Goal: Entertainment & Leisure: Browse casually

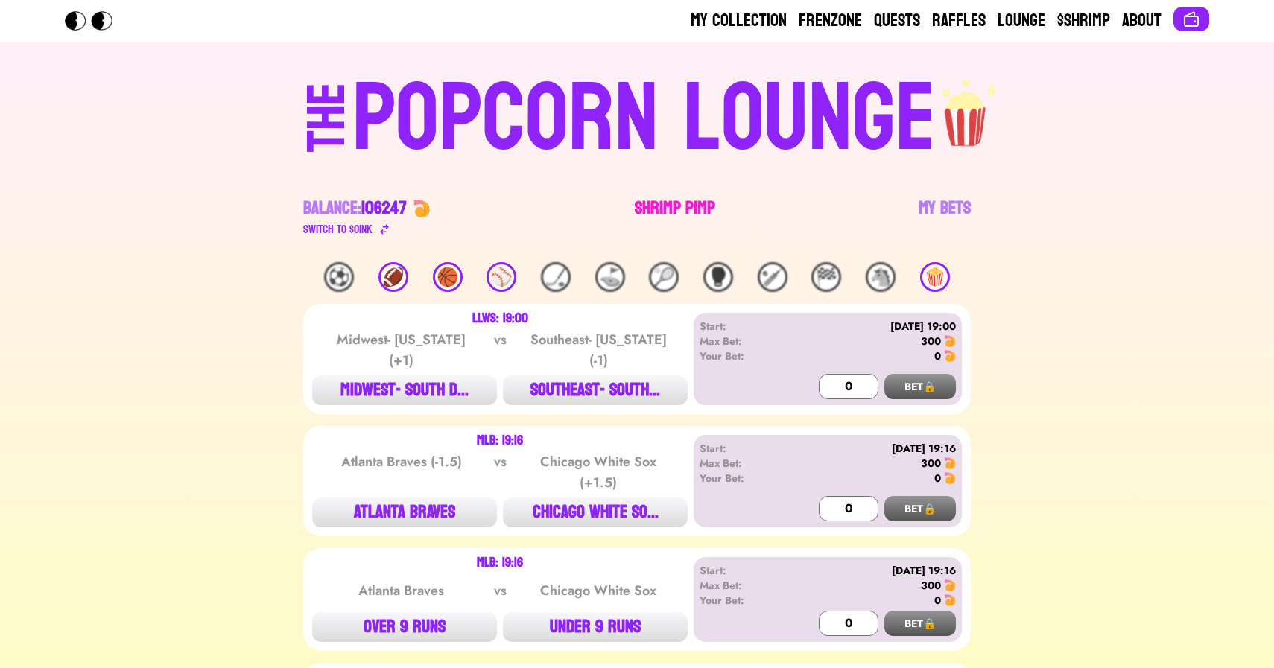
click at [643, 199] on link "Shrimp Pimp" at bounding box center [675, 218] width 80 height 42
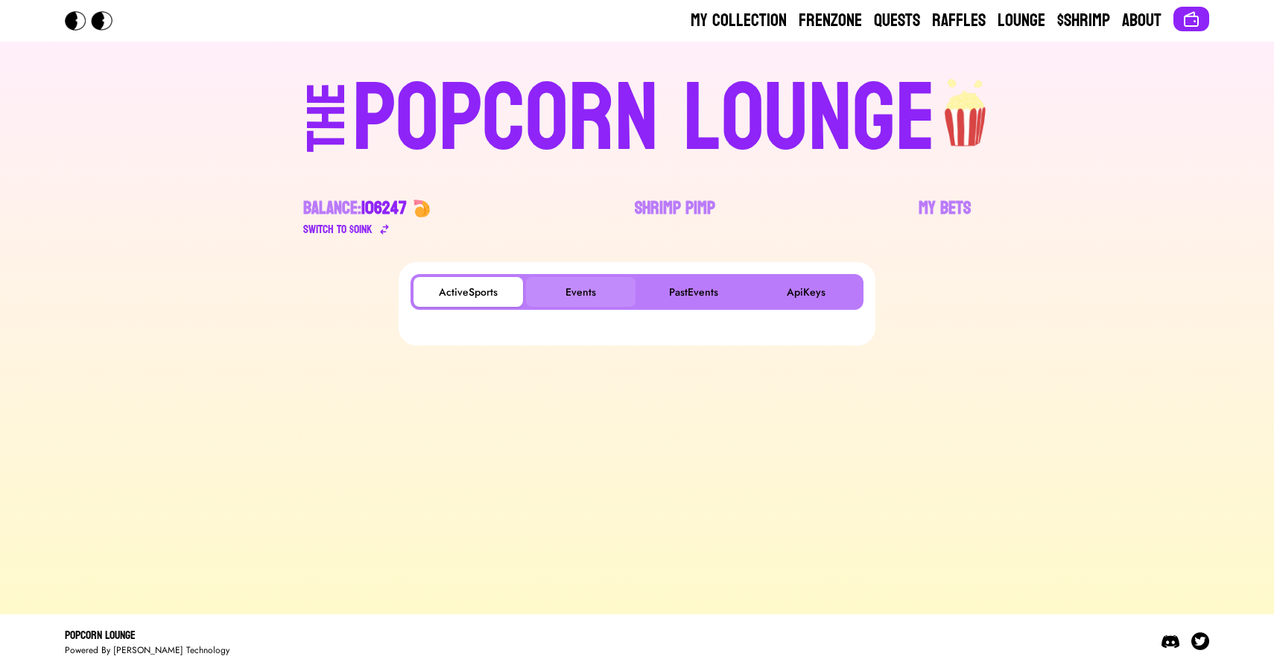
click at [577, 291] on button "Events" at bounding box center [581, 292] width 110 height 30
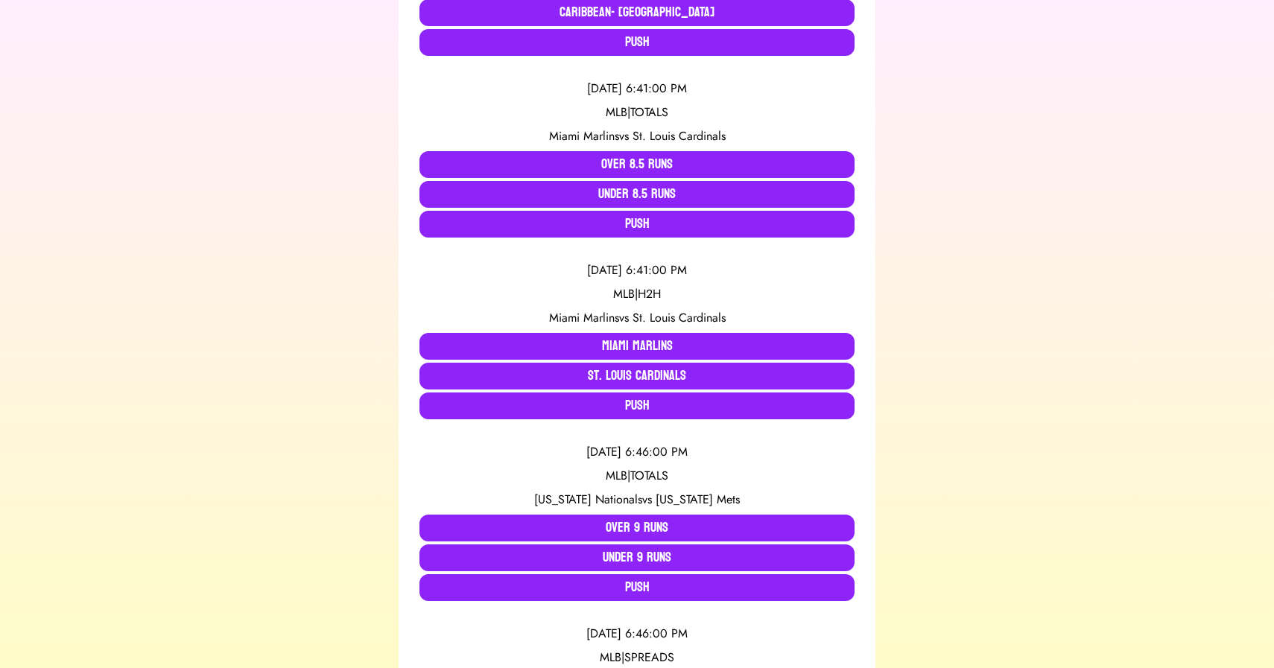
scroll to position [502, 0]
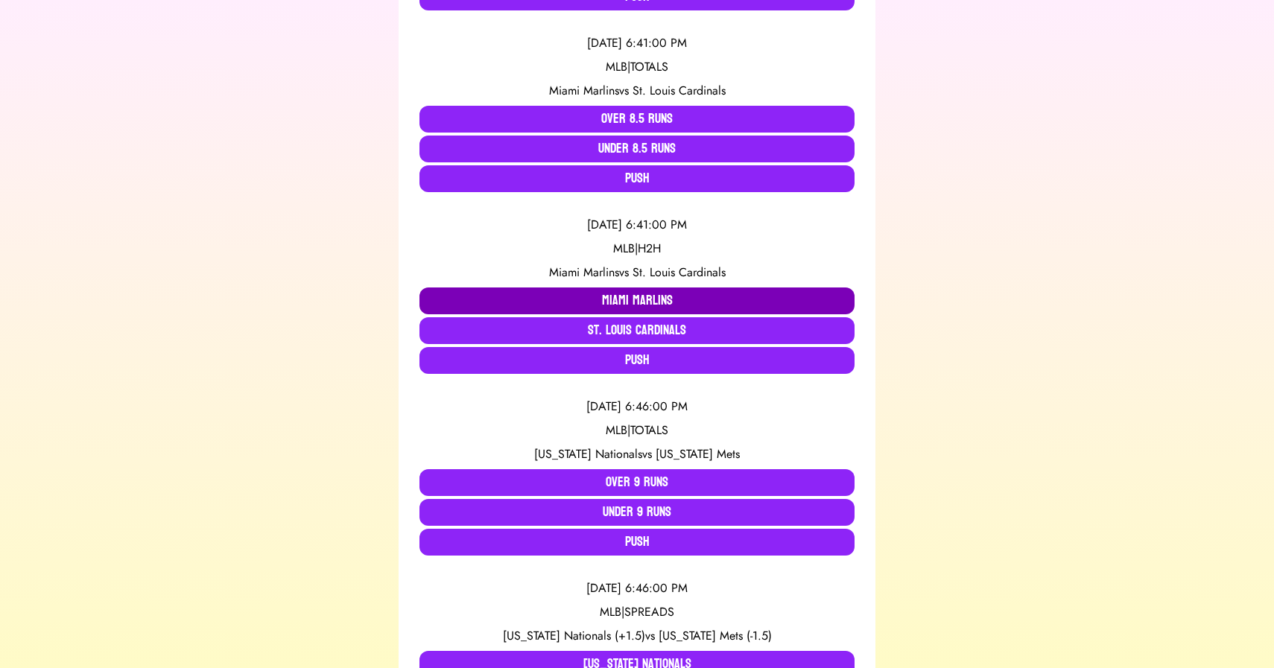
click at [489, 297] on button "Miami Marlins" at bounding box center [637, 301] width 435 height 27
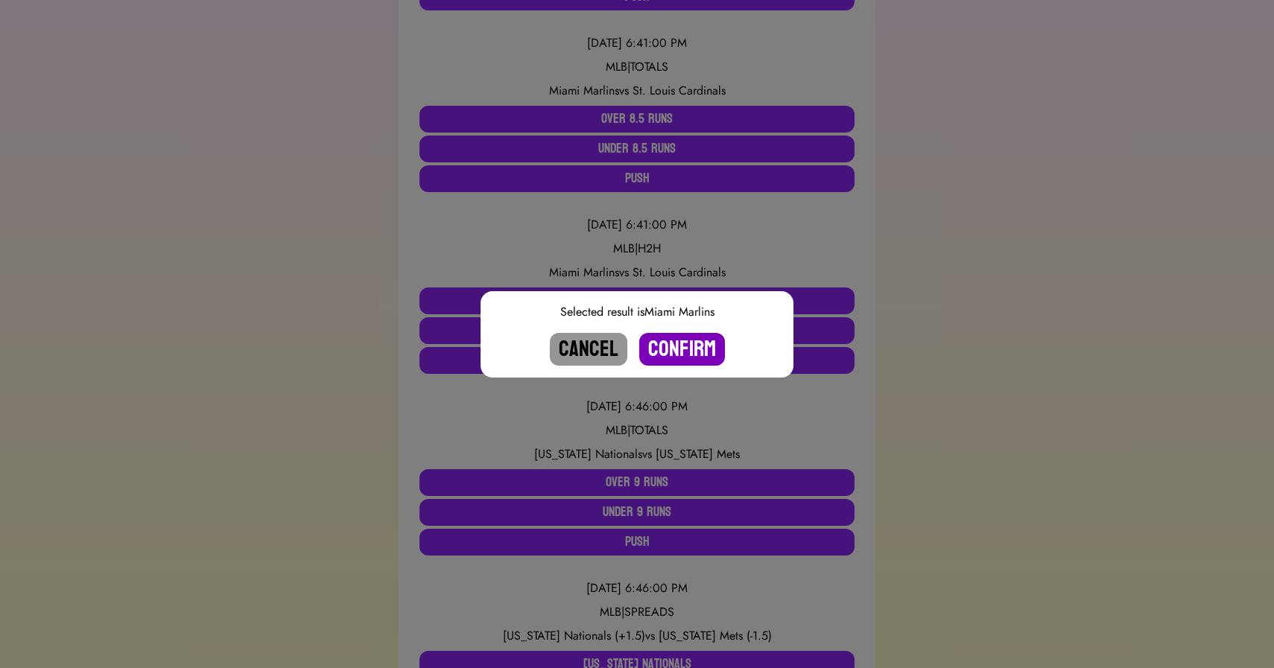
click at [685, 349] on button "Confirm" at bounding box center [682, 349] width 86 height 33
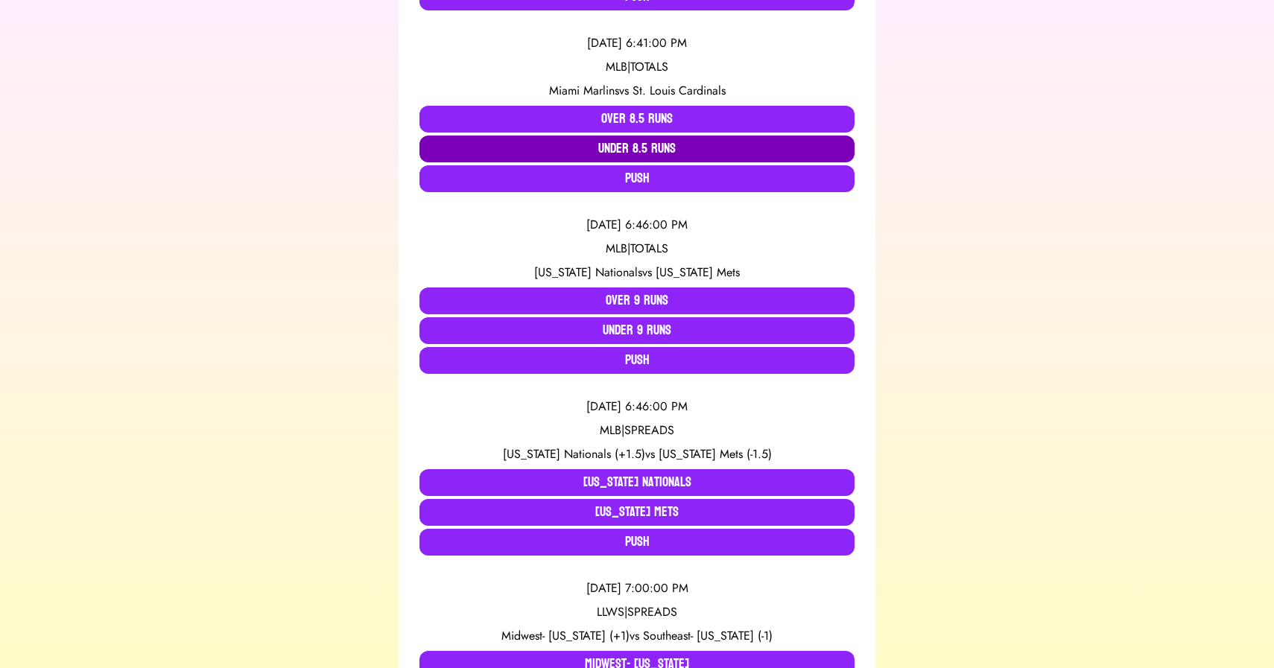
click at [629, 154] on button "Under 8.5 Runs" at bounding box center [637, 149] width 435 height 27
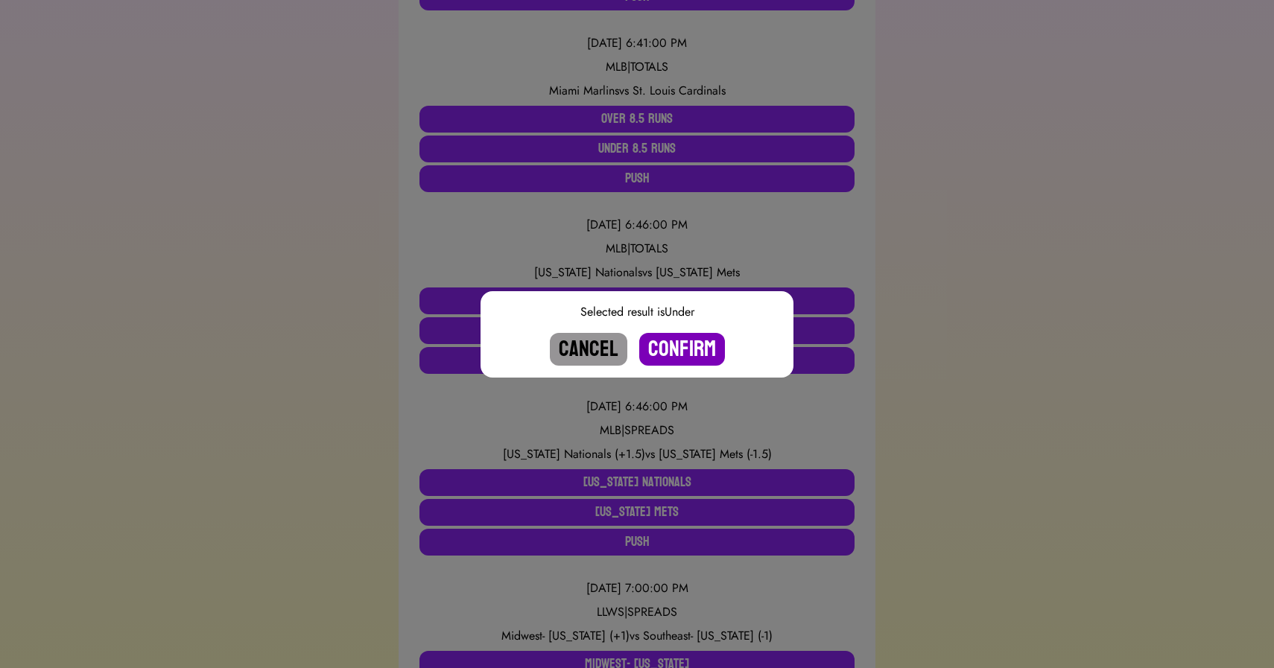
click at [678, 355] on button "Confirm" at bounding box center [682, 349] width 86 height 33
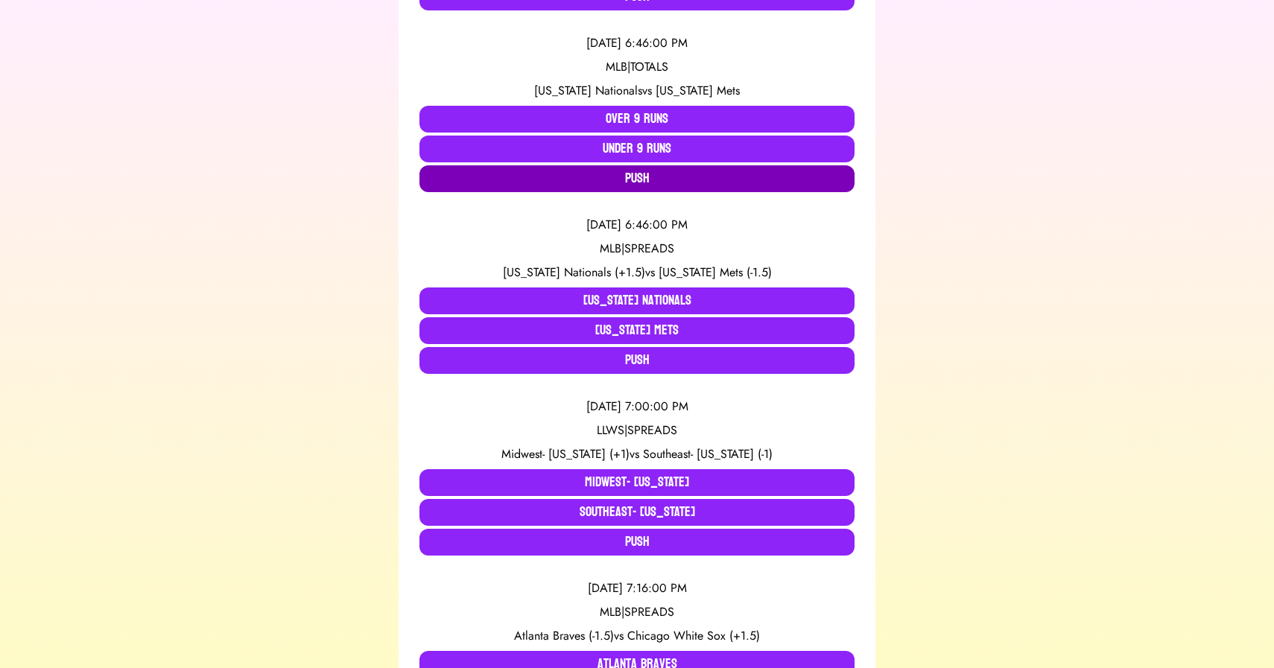
click at [498, 179] on button "Push" at bounding box center [637, 178] width 435 height 27
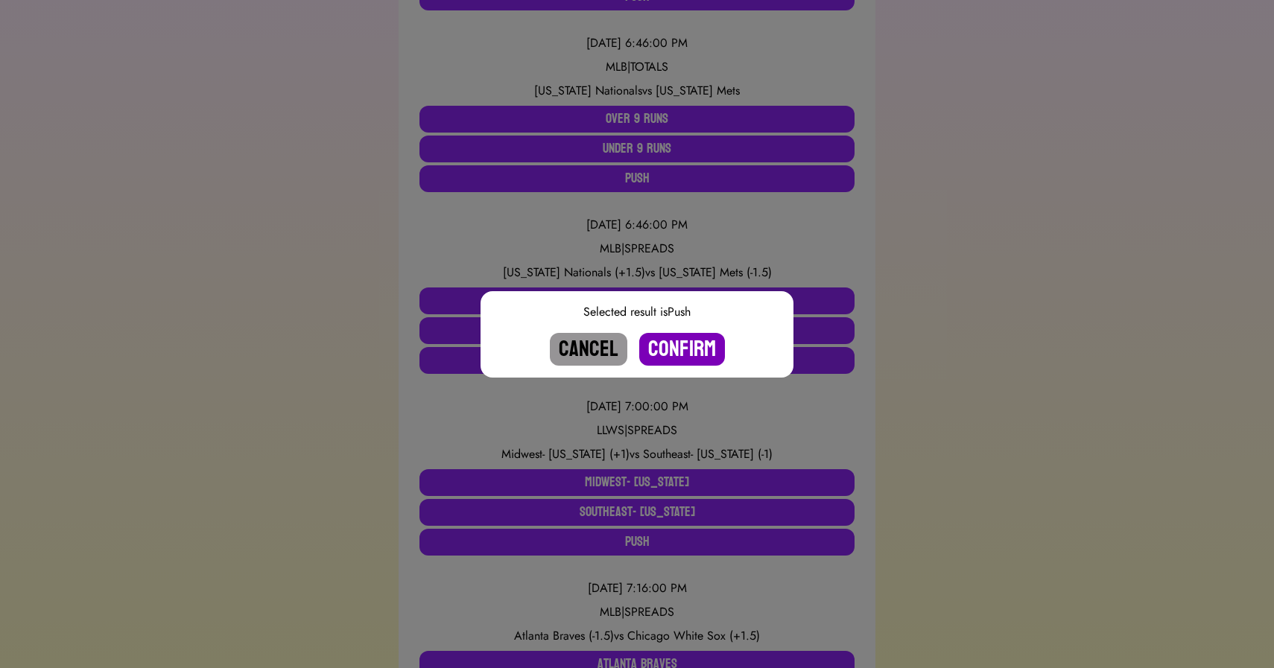
click at [671, 350] on button "Confirm" at bounding box center [682, 349] width 86 height 33
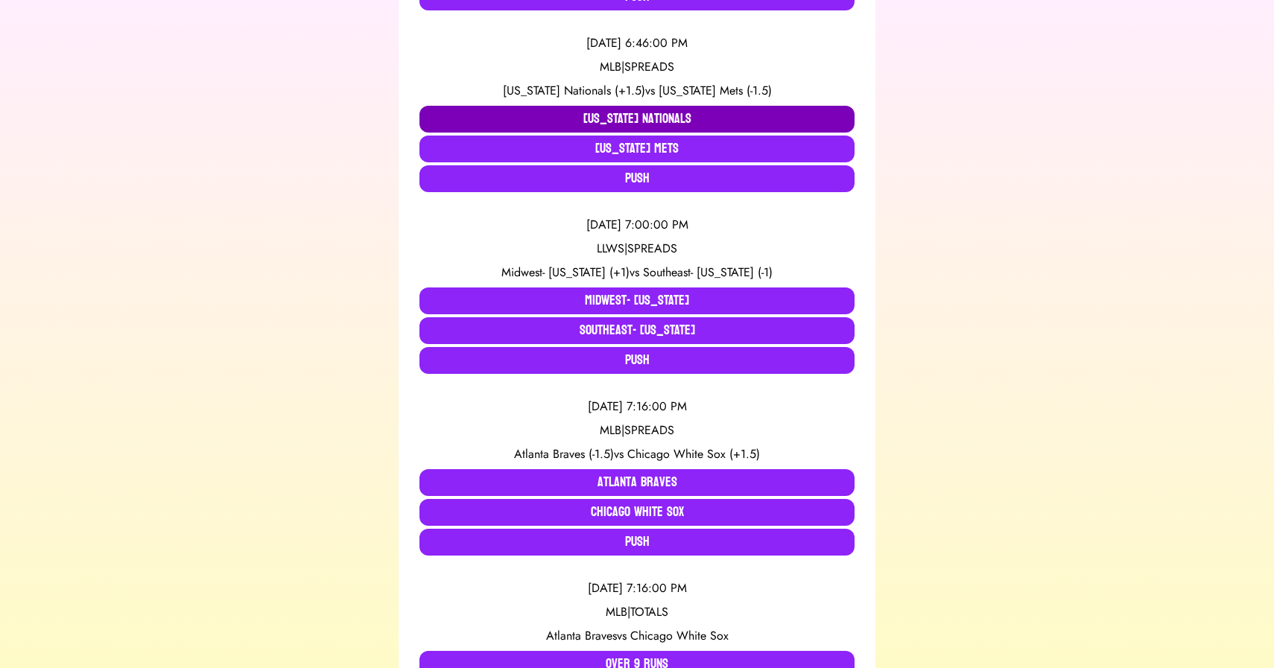
click at [595, 122] on button "Washington Nationals" at bounding box center [637, 119] width 435 height 27
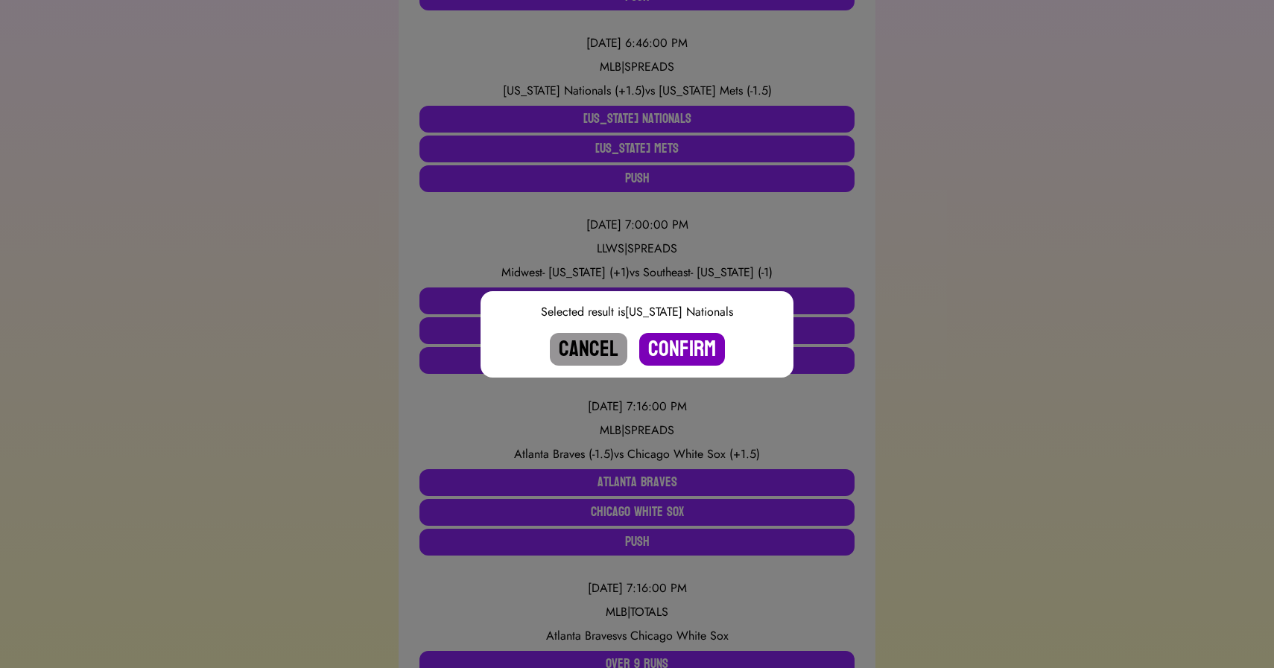
click at [686, 349] on button "Confirm" at bounding box center [682, 349] width 86 height 33
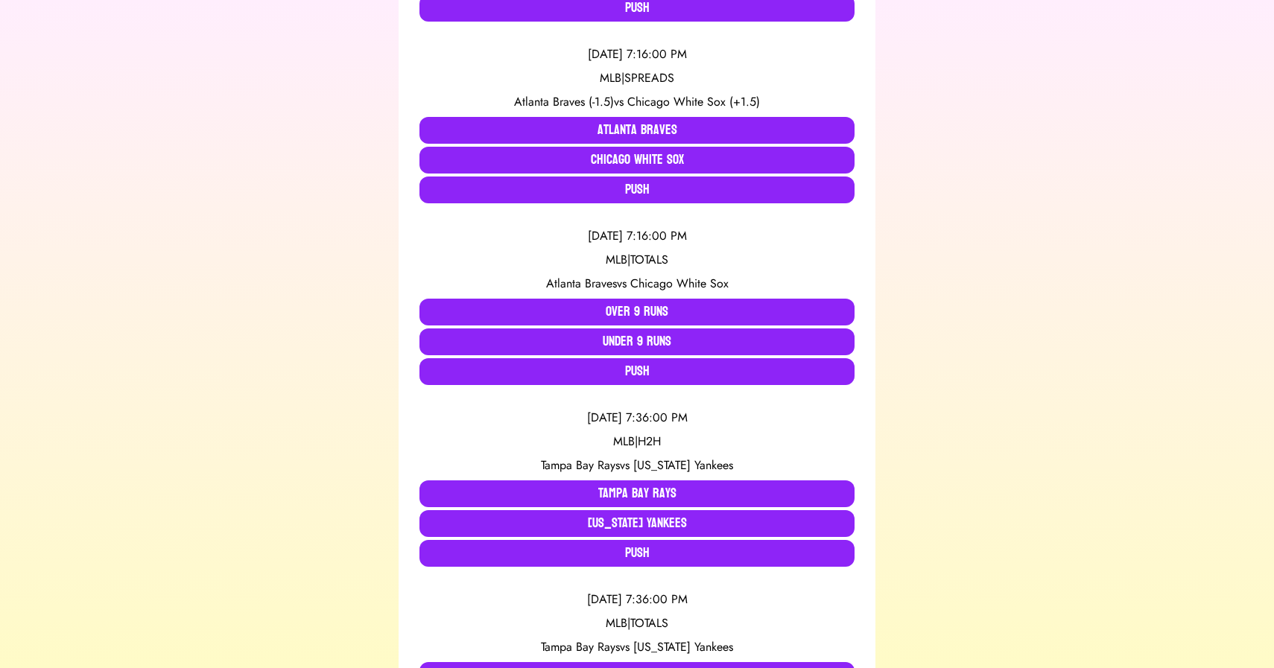
scroll to position [674, 0]
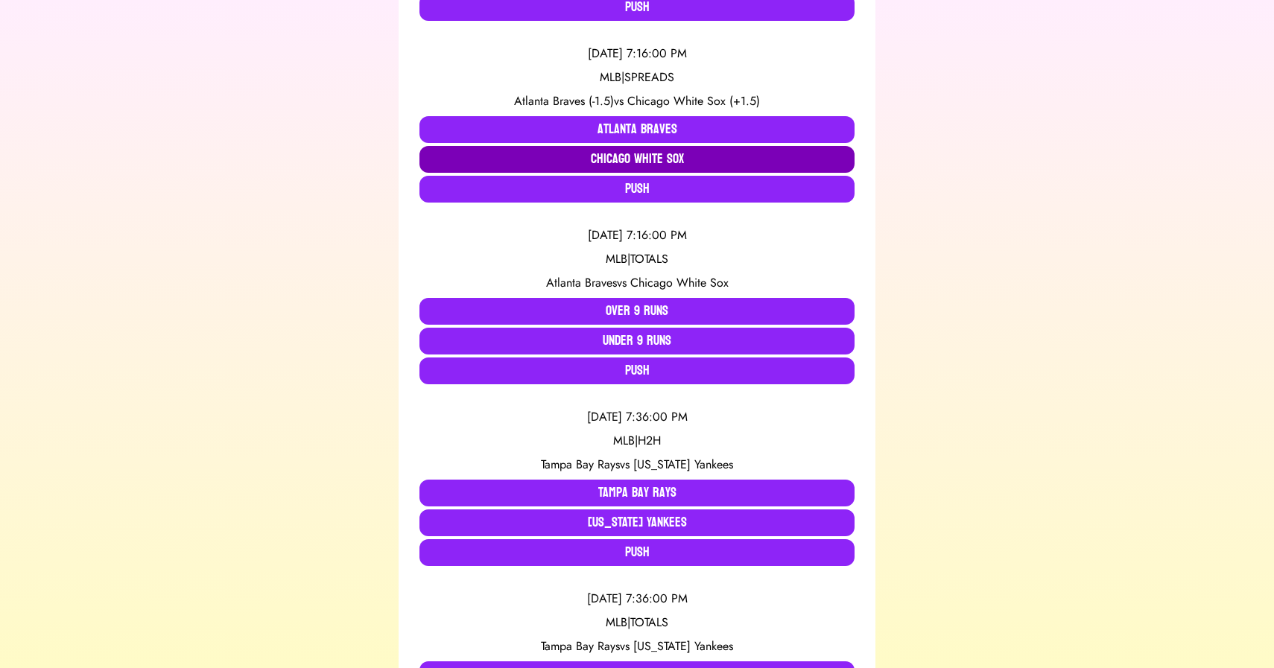
click at [587, 162] on button "Chicago White Sox" at bounding box center [637, 159] width 435 height 27
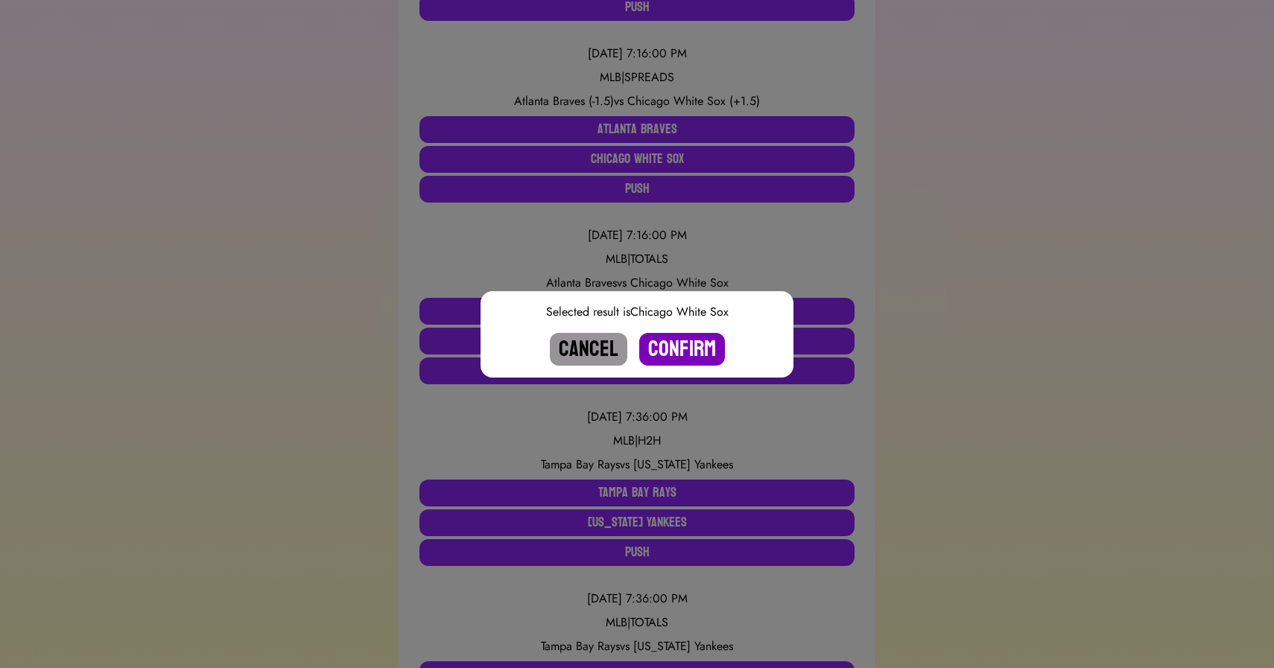
click at [687, 357] on button "Confirm" at bounding box center [682, 349] width 86 height 33
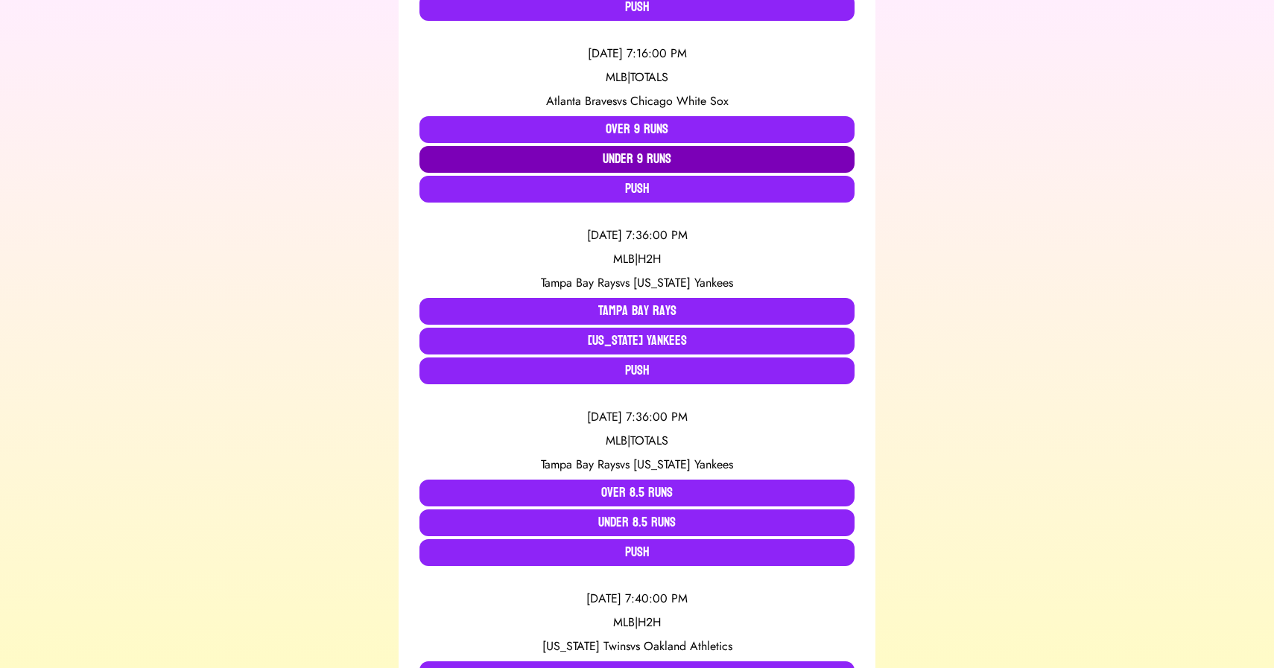
click at [640, 159] on button "Under 9 Runs" at bounding box center [637, 159] width 435 height 27
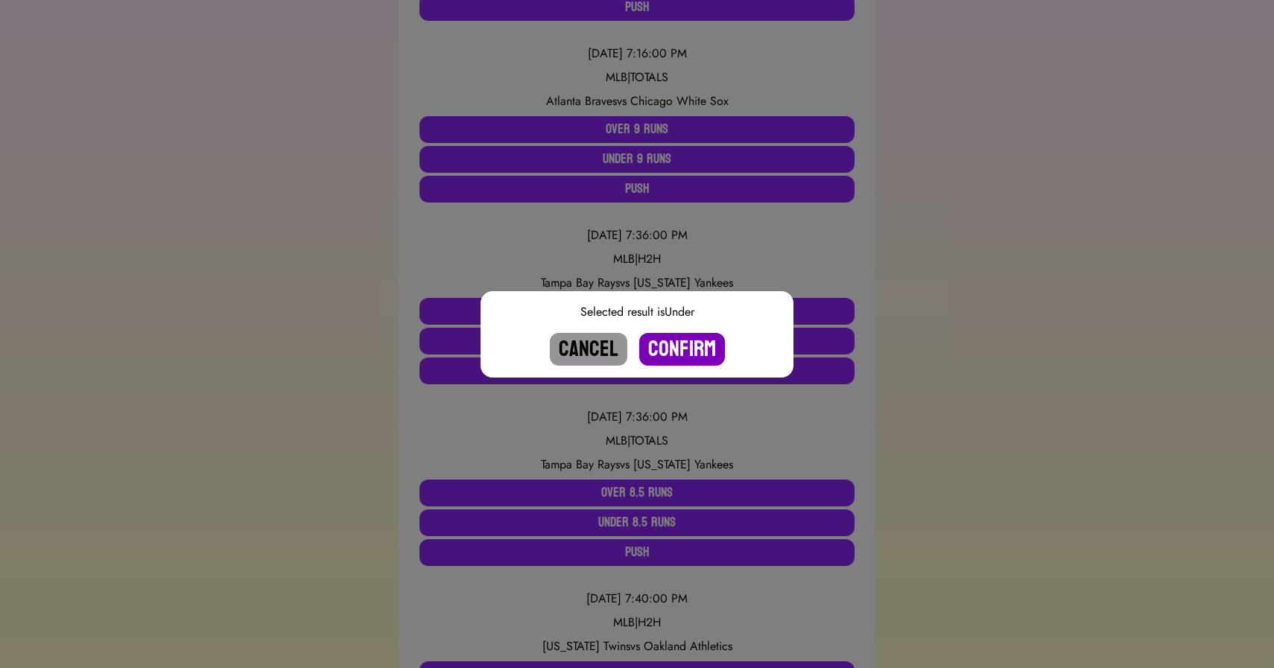
click at [686, 345] on button "Confirm" at bounding box center [682, 349] width 86 height 33
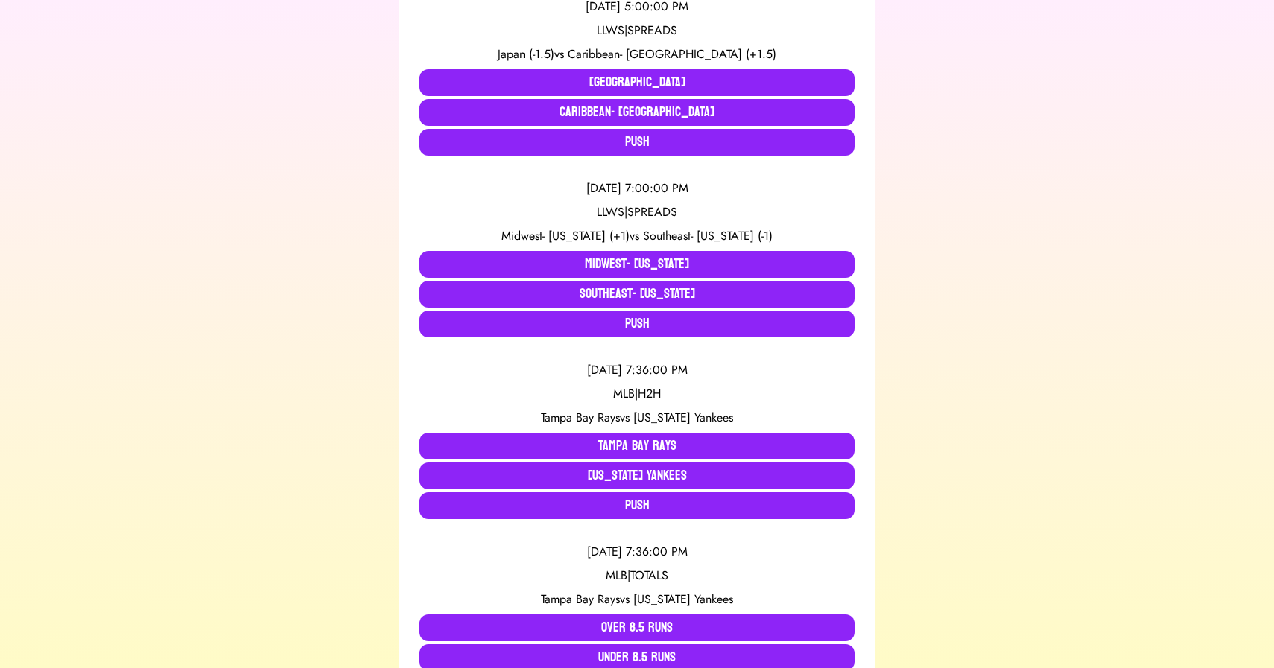
scroll to position [361, 0]
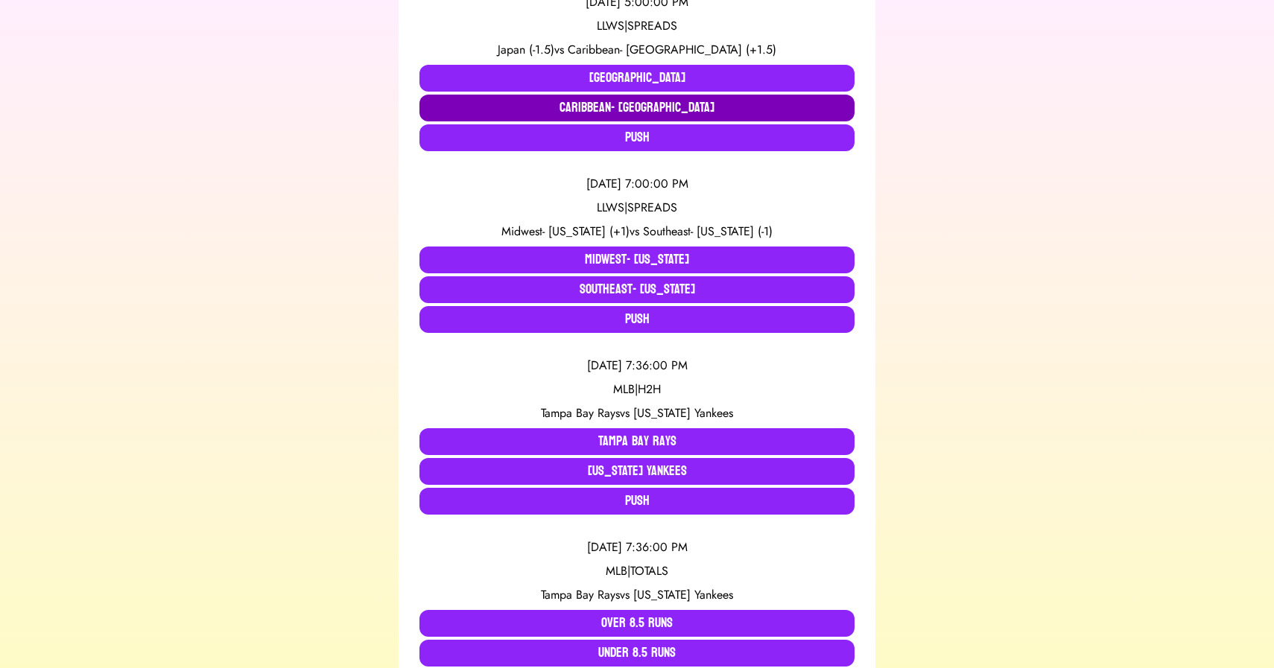
click at [669, 112] on button "Caribbean- Aruba" at bounding box center [637, 108] width 435 height 27
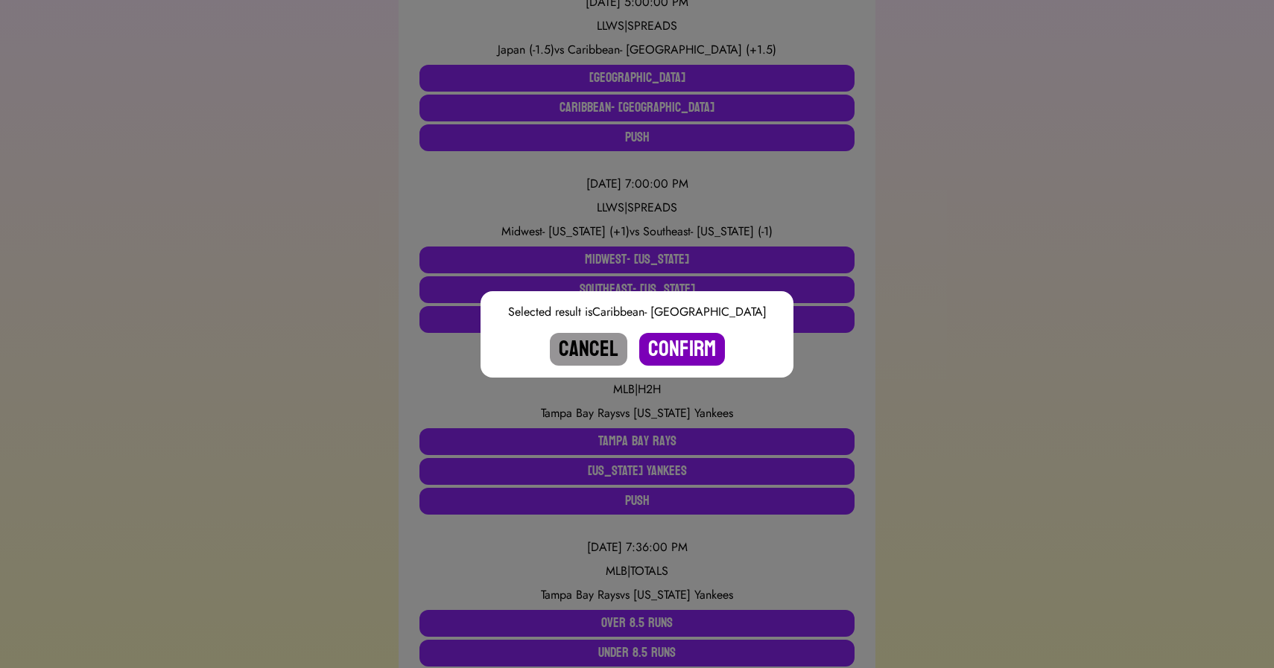
click at [683, 350] on button "Confirm" at bounding box center [682, 349] width 86 height 33
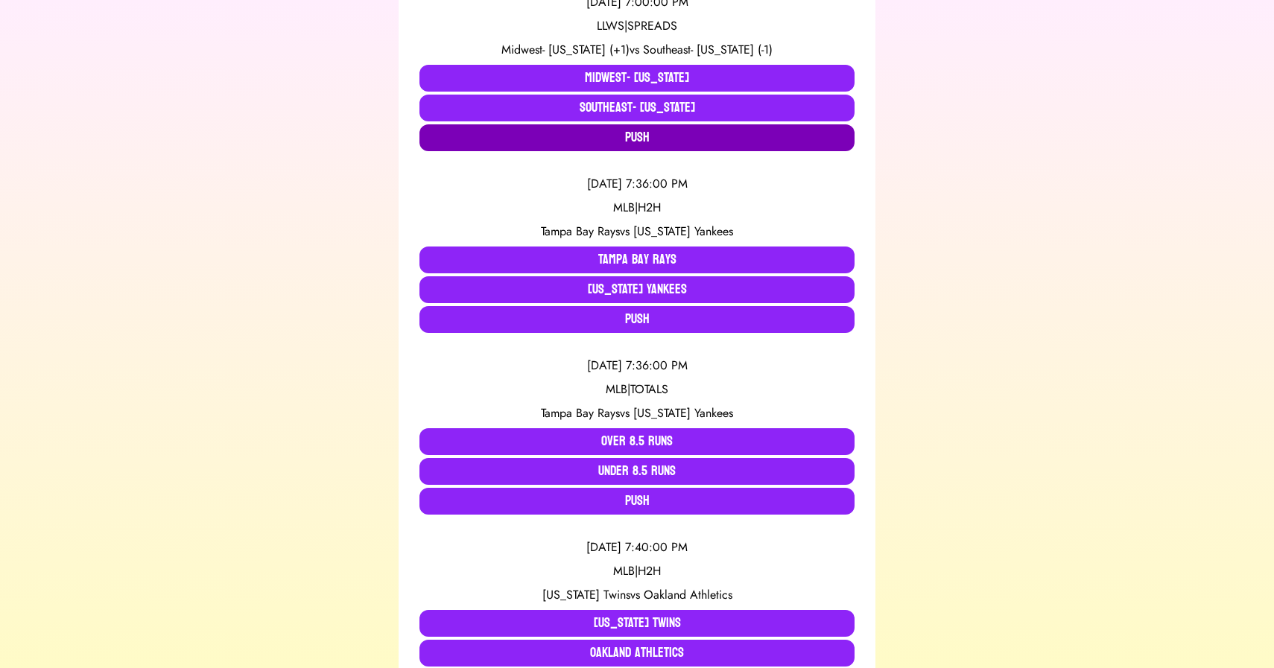
click at [572, 148] on button "Push" at bounding box center [637, 137] width 435 height 27
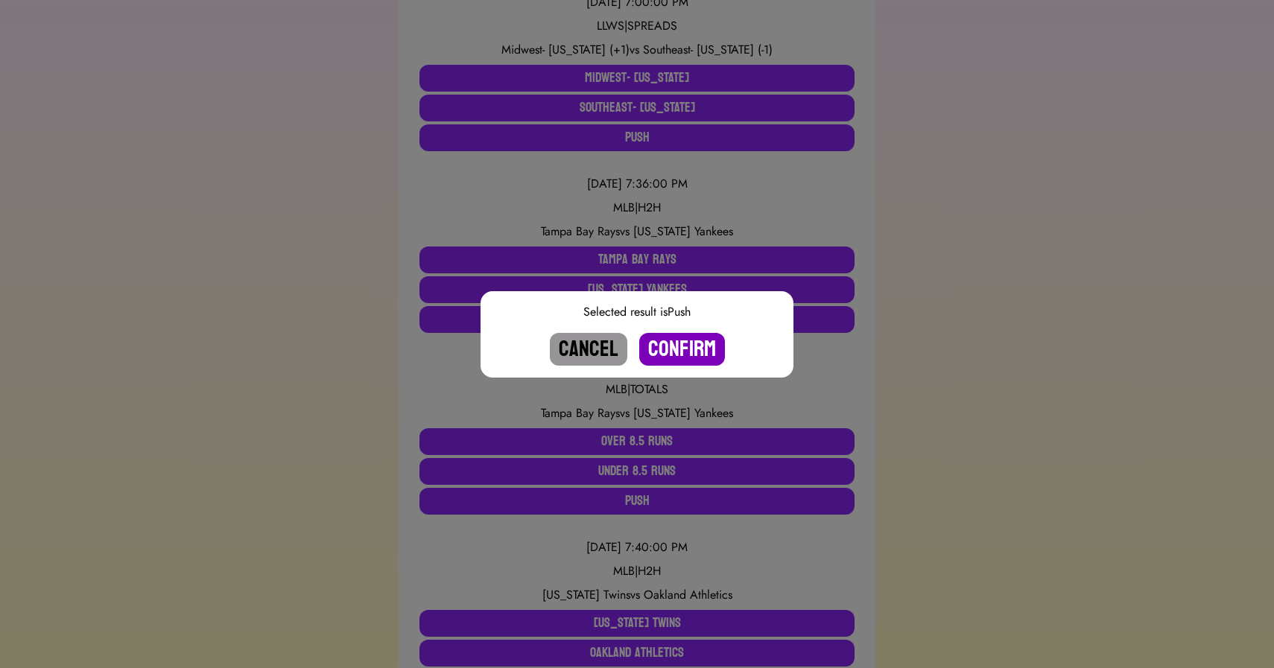
click at [677, 345] on button "Confirm" at bounding box center [682, 349] width 86 height 33
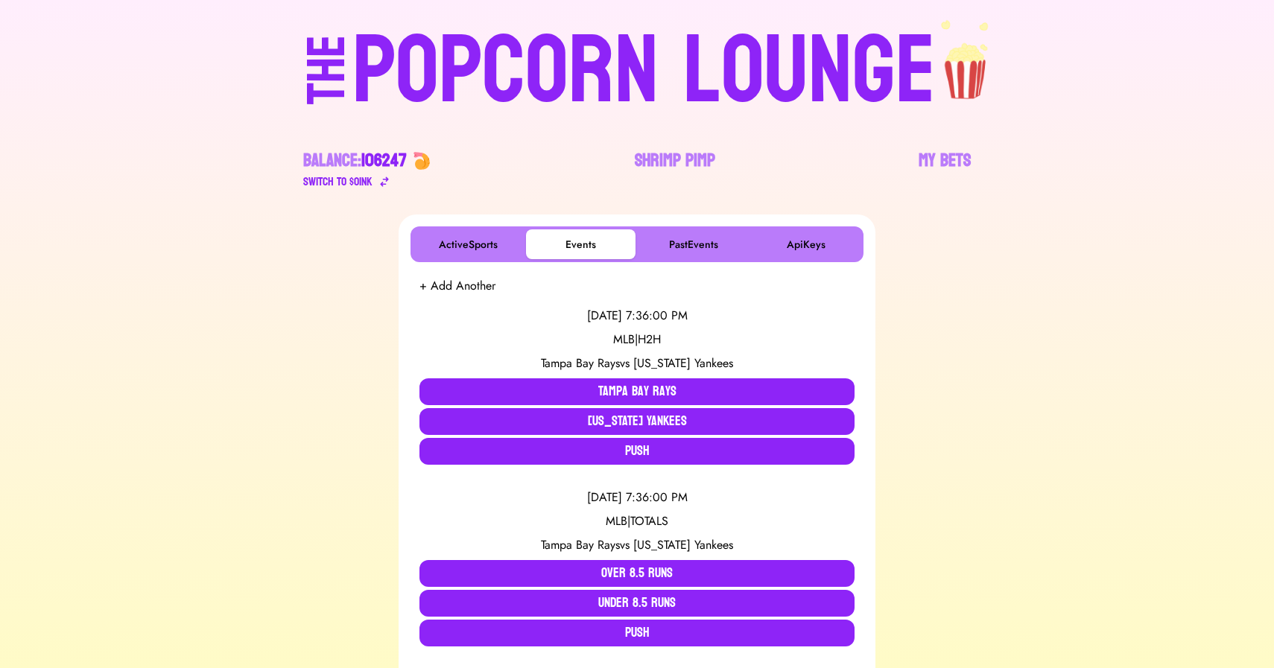
scroll to position [0, 0]
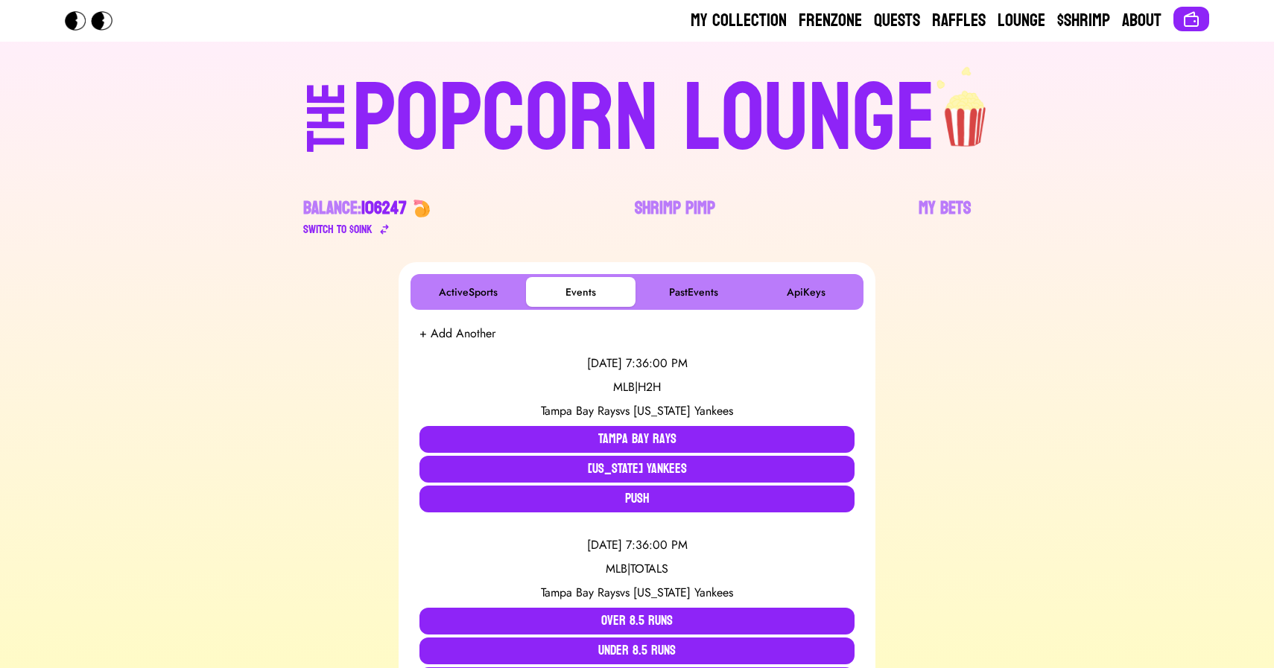
click at [557, 84] on div "POPCORN LOUNGE" at bounding box center [644, 119] width 584 height 95
